Goal: Navigation & Orientation: Find specific page/section

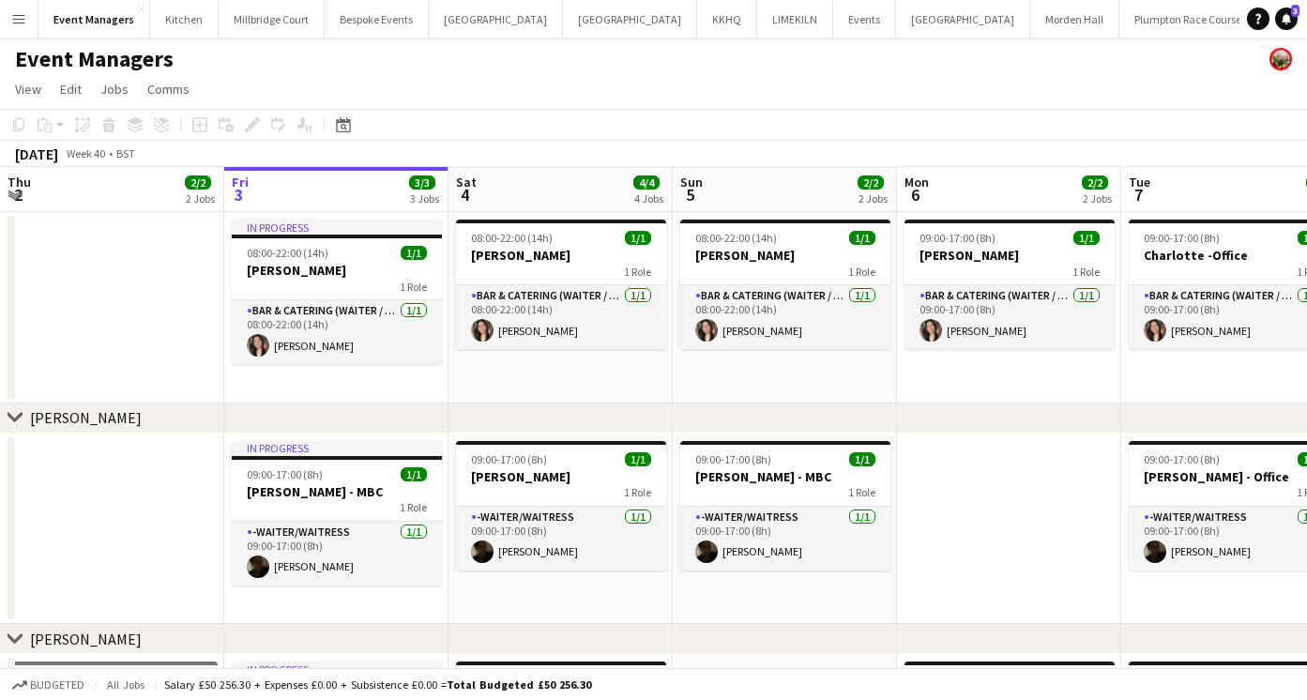
scroll to position [0, 448]
